Goal: Check status: Check status

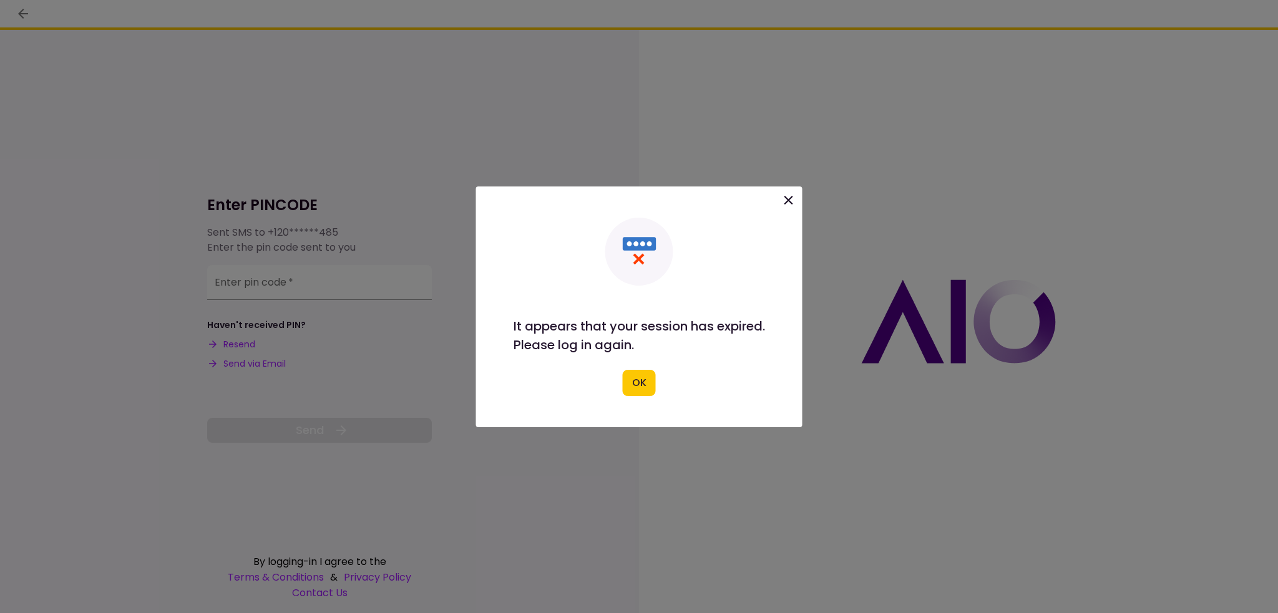
click at [641, 388] on button "OK" at bounding box center [639, 383] width 33 height 26
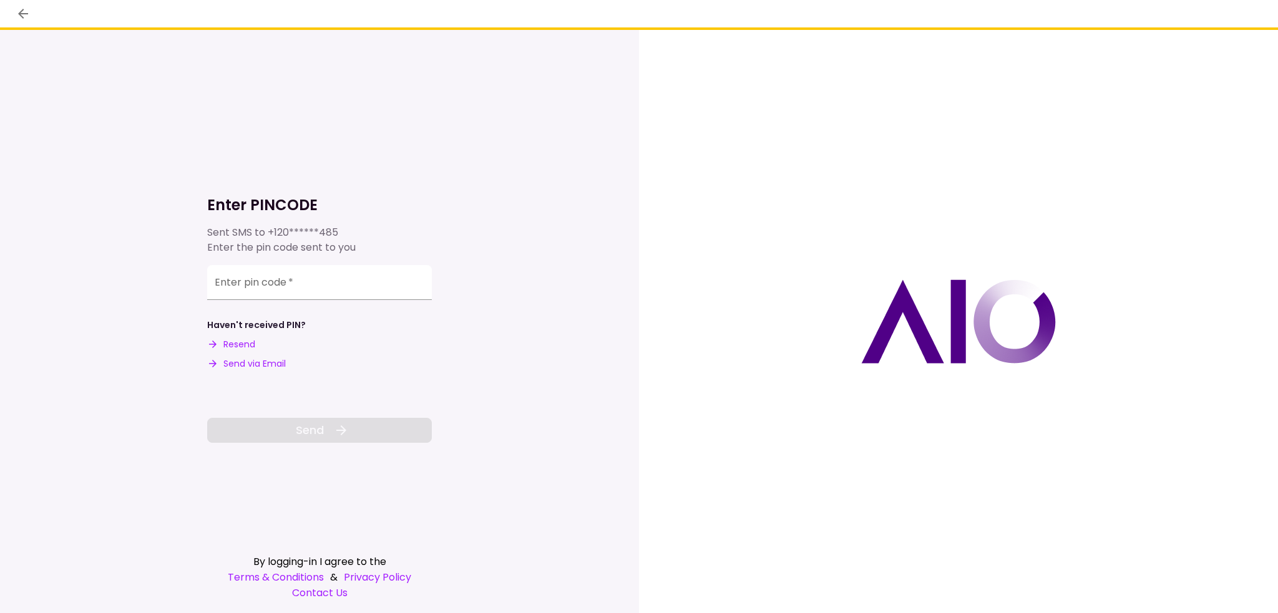
click at [260, 366] on button "Send via Email" at bounding box center [246, 363] width 79 height 13
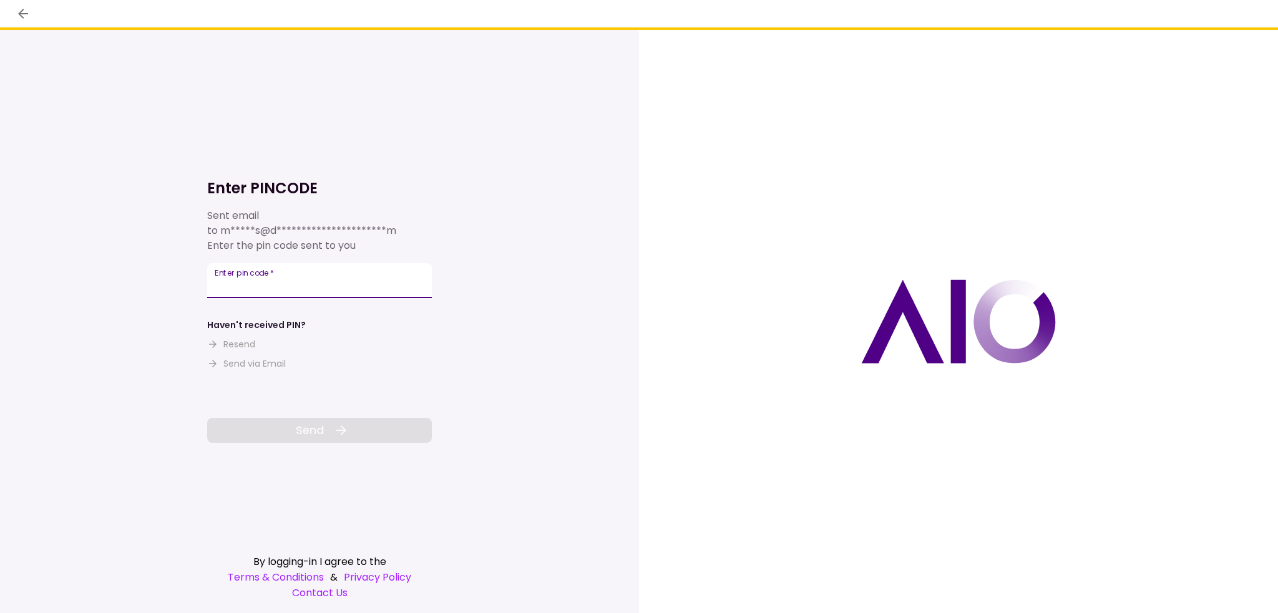
click at [272, 274] on div "Enter pin code   *" at bounding box center [319, 280] width 225 height 35
paste input "******"
type input "******"
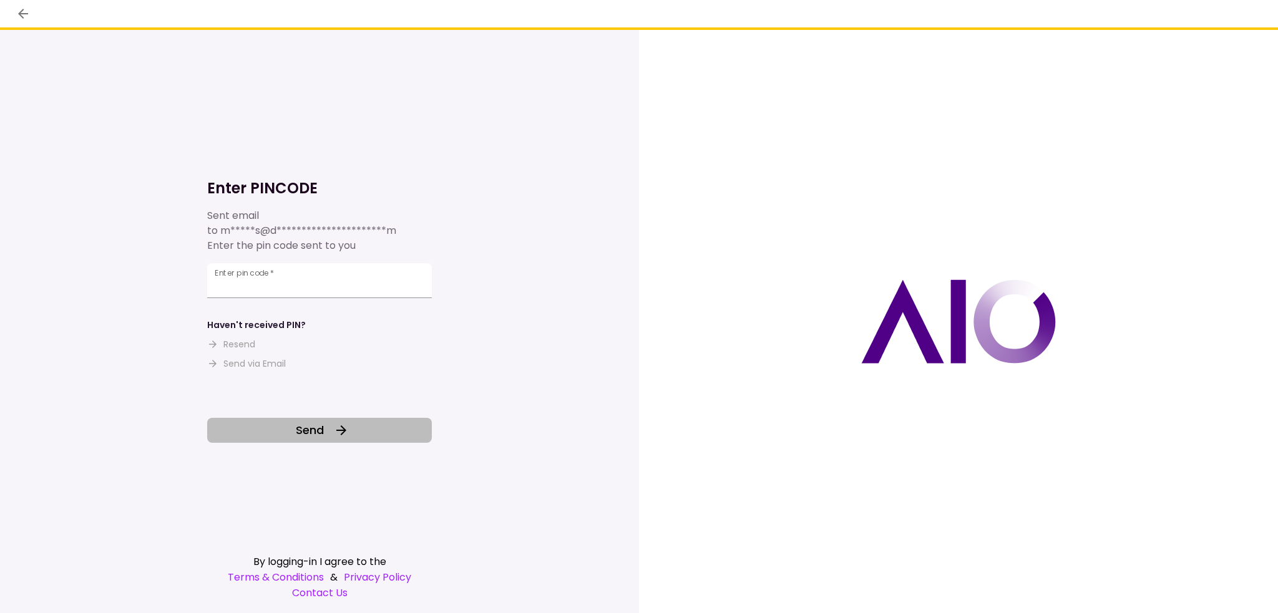
click at [292, 425] on button "Send" at bounding box center [319, 430] width 225 height 25
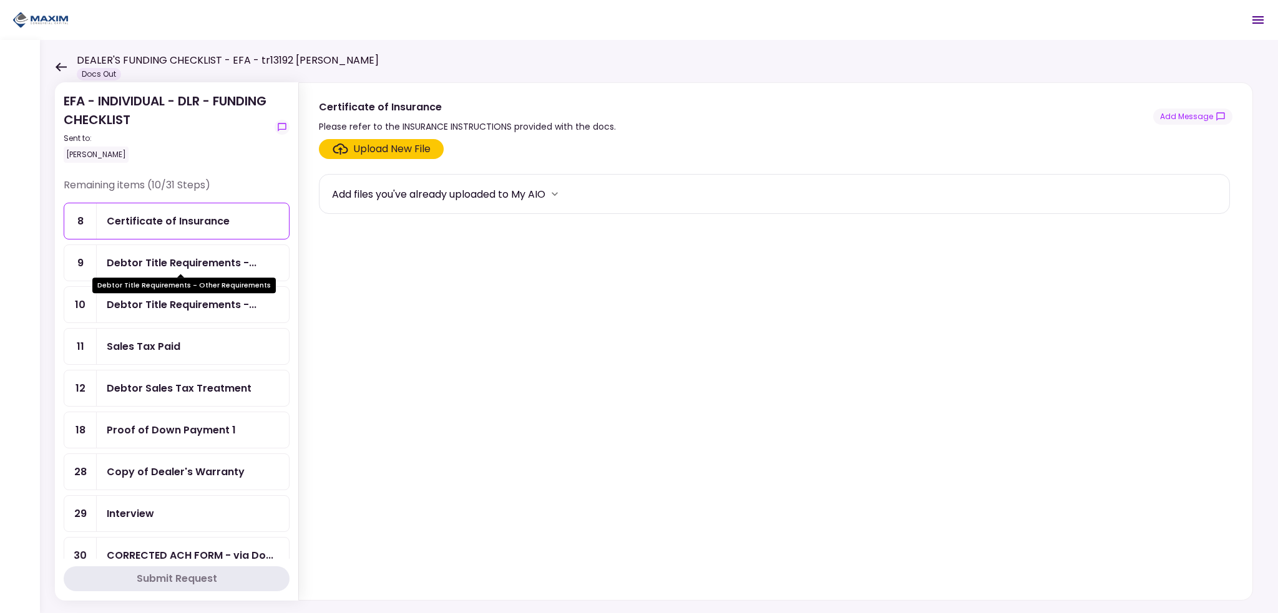
click at [150, 264] on div "Debtor Title Requirements -..." at bounding box center [182, 263] width 150 height 16
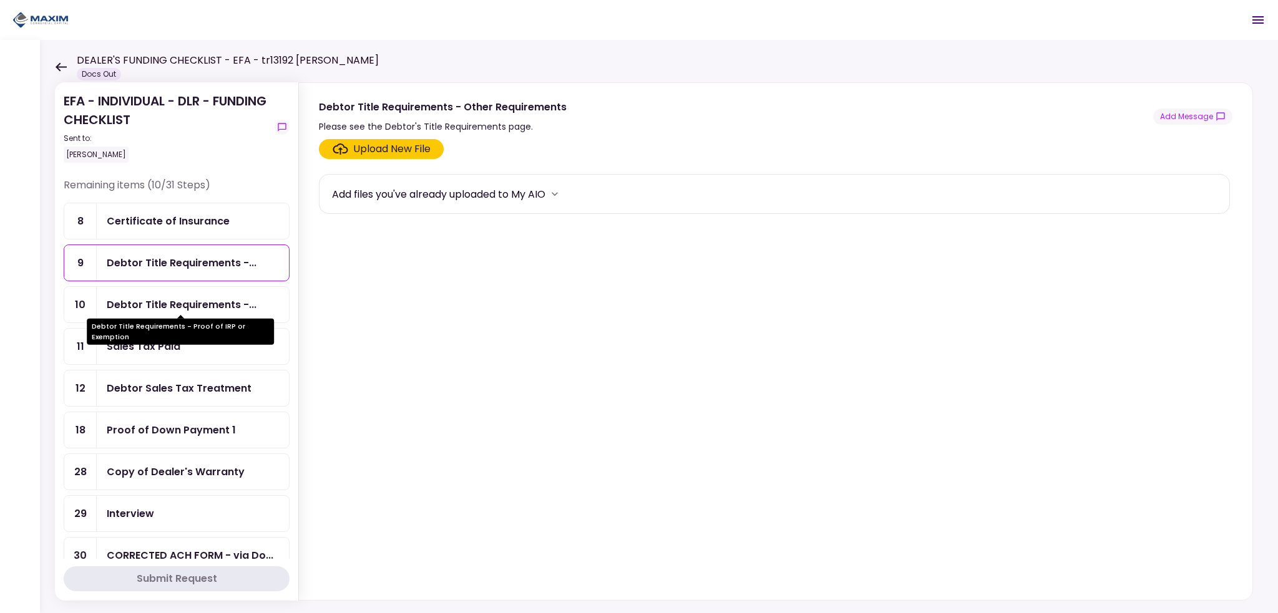
click at [135, 309] on div "Debtor Title Requirements -..." at bounding box center [182, 305] width 150 height 16
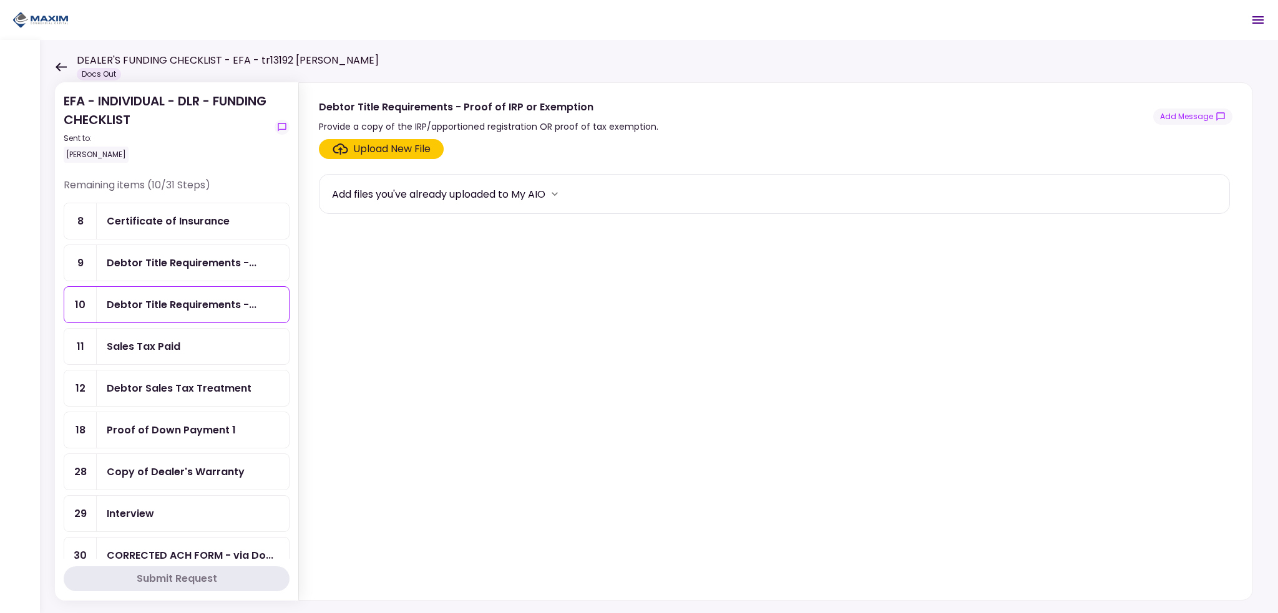
click at [114, 347] on div "Sales Tax Paid" at bounding box center [144, 347] width 74 height 16
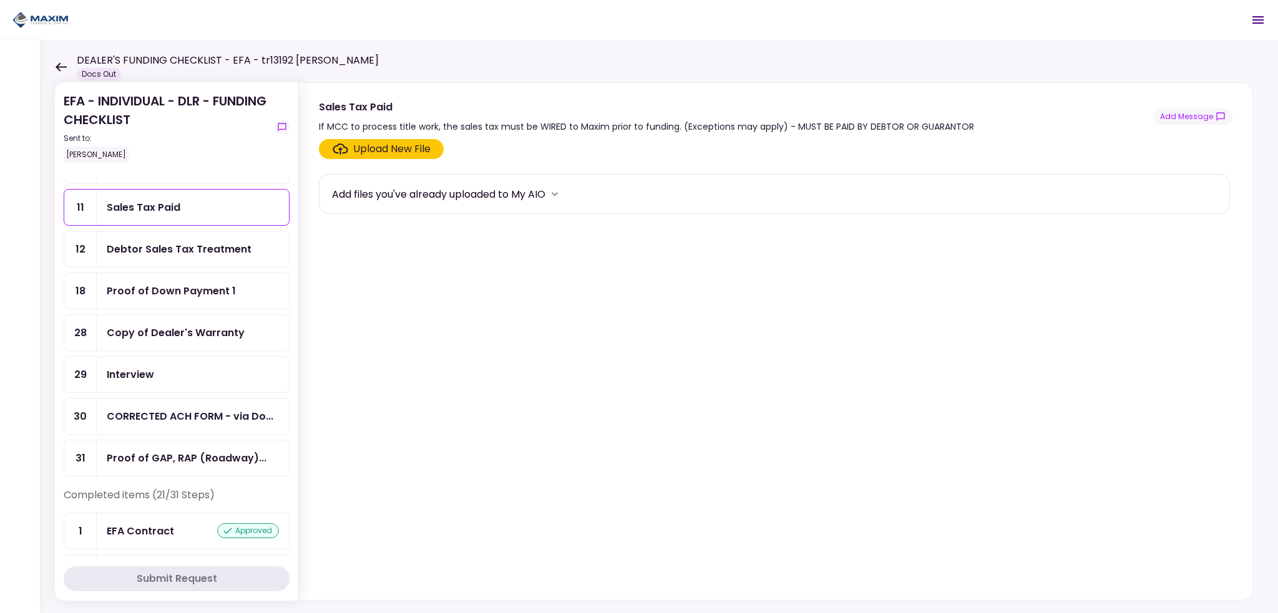
scroll to position [62, 0]
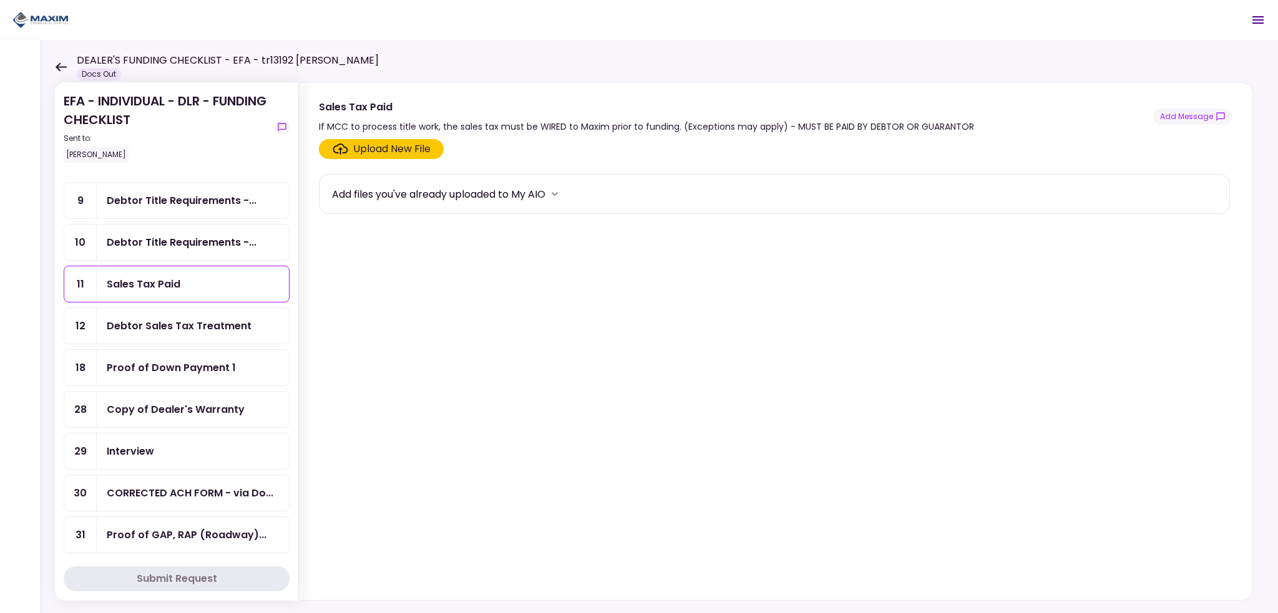
click at [152, 318] on div "Debtor Sales Tax Treatment" at bounding box center [179, 326] width 145 height 16
click at [155, 361] on div "Proof of Down Payment 1" at bounding box center [171, 368] width 129 height 16
click at [160, 404] on div "Copy of Dealer's Warranty" at bounding box center [176, 410] width 138 height 16
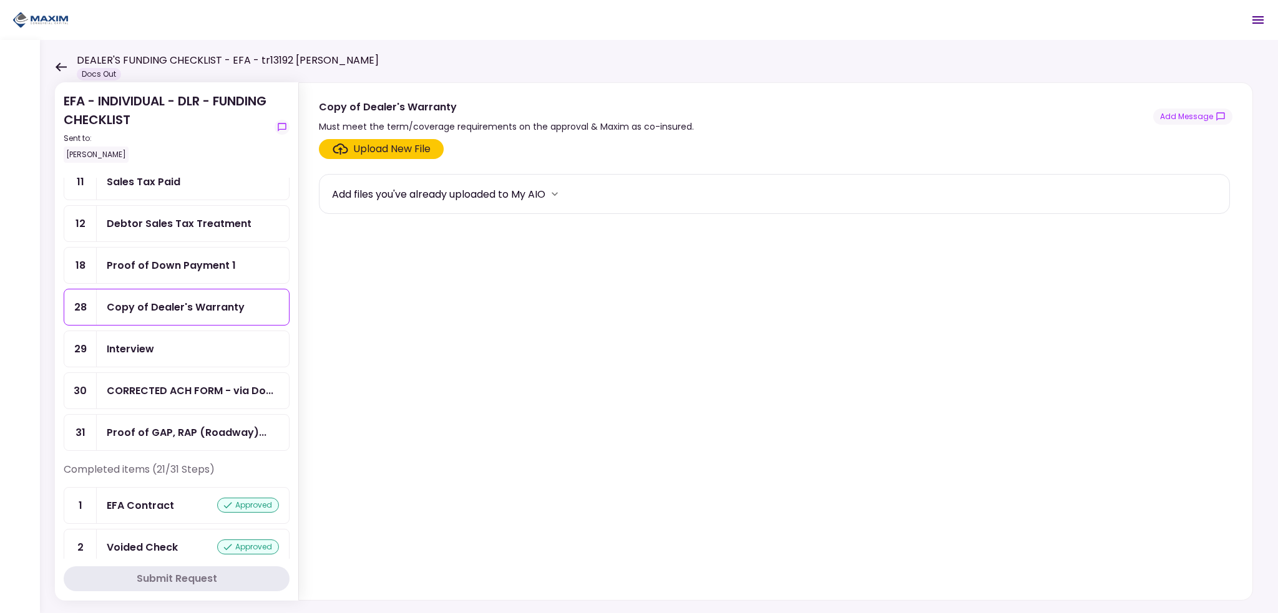
scroll to position [187, 0]
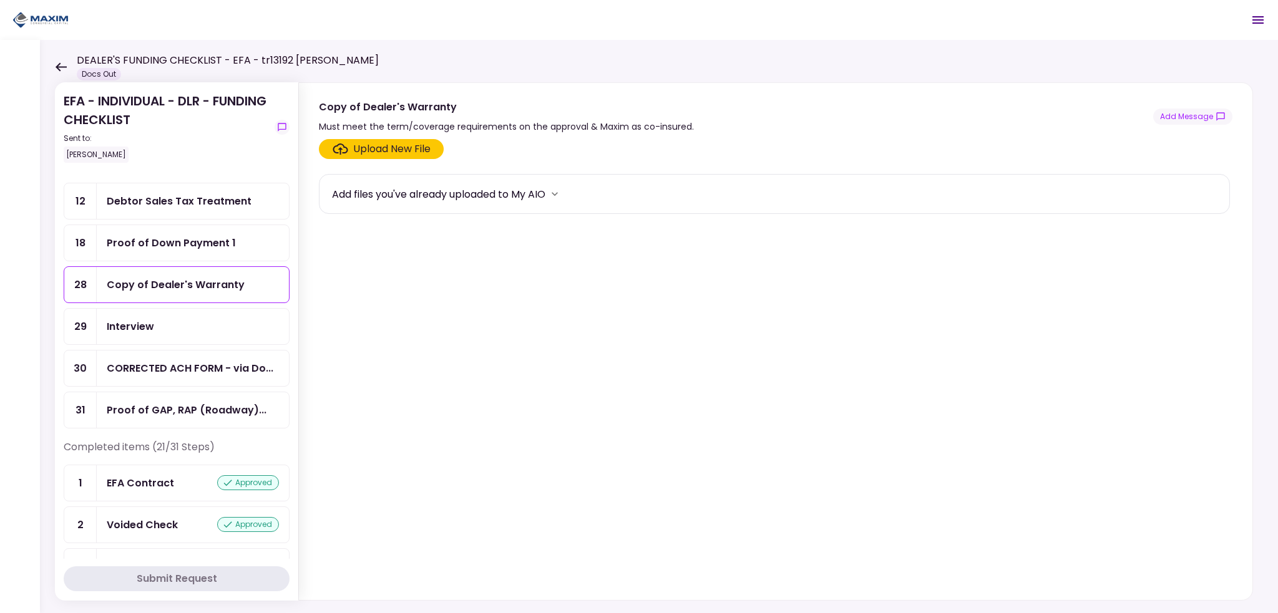
click at [174, 350] on link "30 CORRECTED ACH FORM - via Do..." at bounding box center [177, 368] width 226 height 37
click at [159, 392] on div "Proof of GAP, RAP (Roadway)..." at bounding box center [193, 410] width 192 height 36
click at [165, 368] on body "DEALER'S FUNDING CHECKLIST - EFA - tr13192 [PERSON_NAME] Docs Out 0 Messages Ne…" at bounding box center [639, 306] width 1278 height 613
click at [178, 361] on div "CORRECTED ACH FORM - via Do..." at bounding box center [190, 369] width 167 height 16
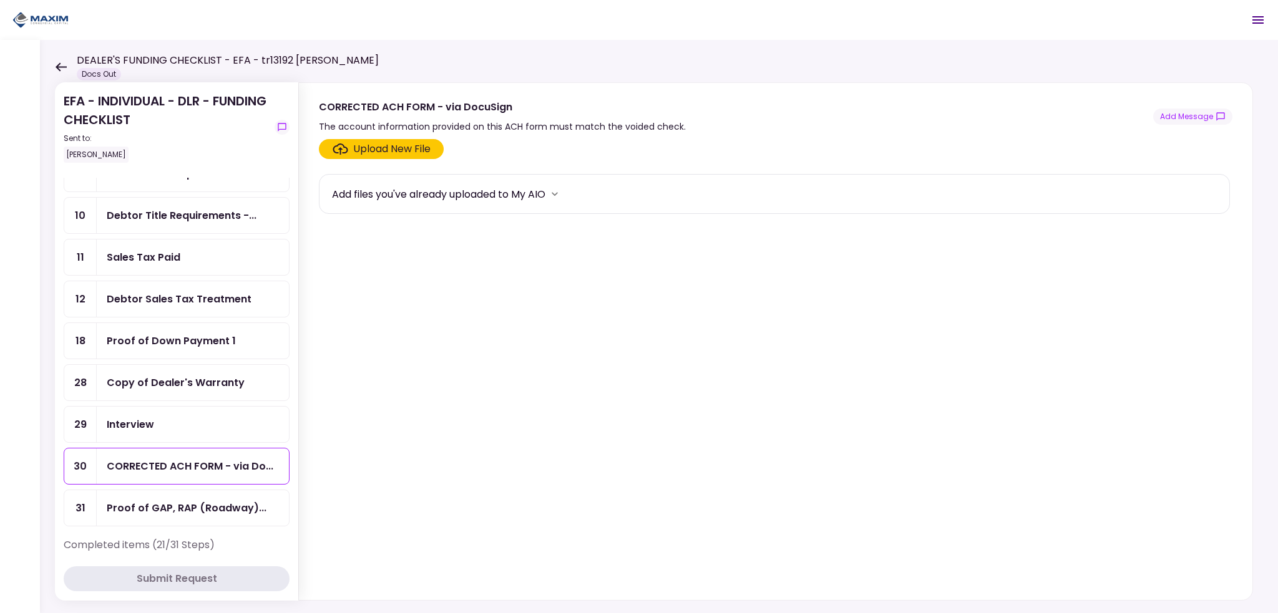
scroll to position [250, 0]
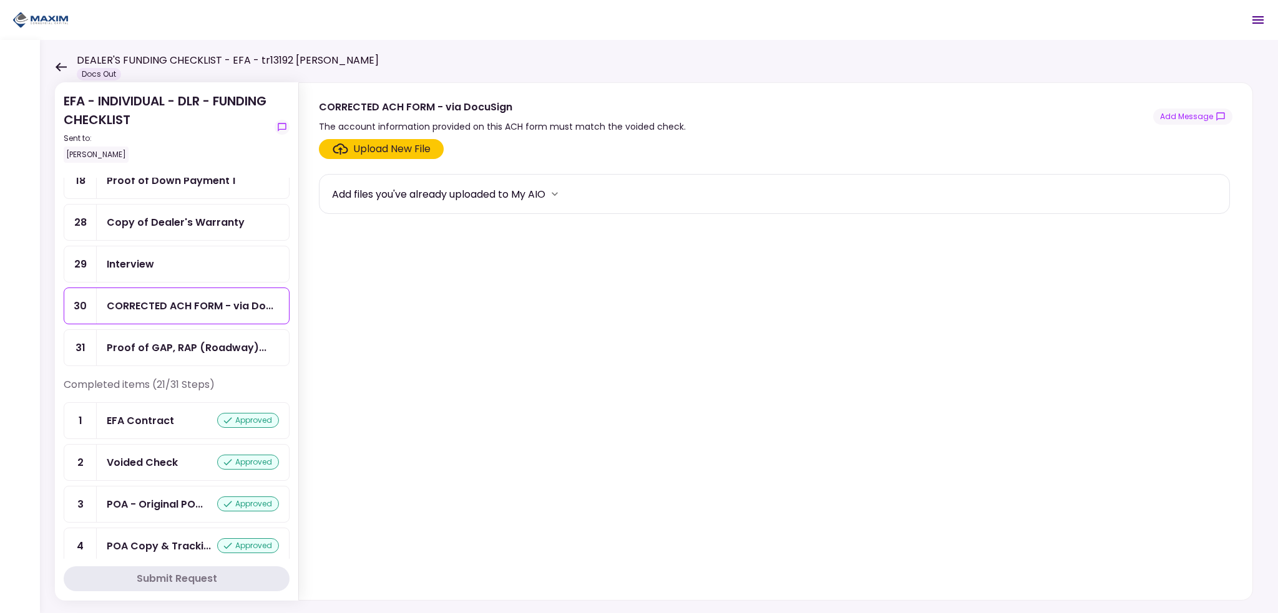
click at [165, 357] on div "Remaining items (10/31 Steps) 8 Certificate of Insurance 9 Debtor Title Require…" at bounding box center [177, 152] width 226 height 449
click at [169, 347] on div "Proof of GAP, RAP (Roadway)..." at bounding box center [193, 348] width 192 height 36
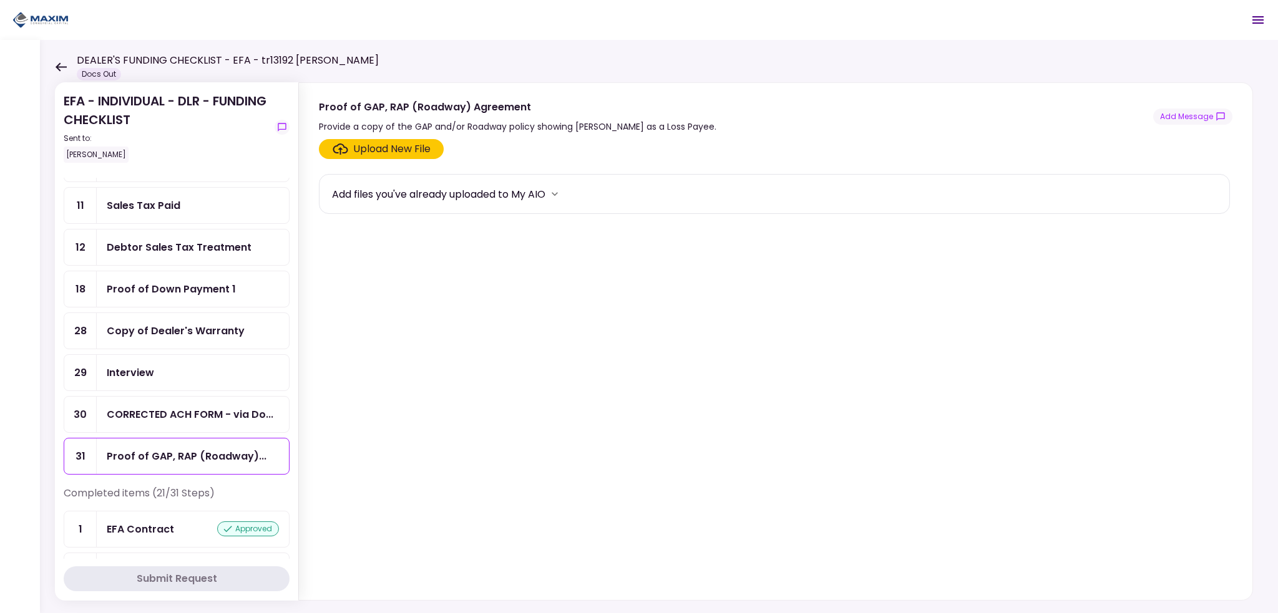
scroll to position [29, 0]
